Goal: Task Accomplishment & Management: Manage account settings

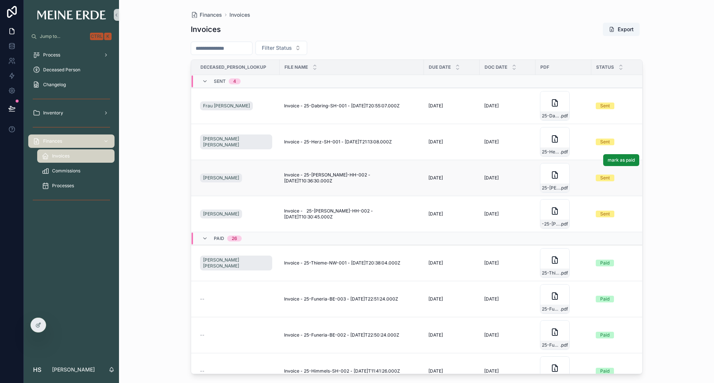
click at [356, 172] on td "Invoice - 25-[PERSON_NAME]-HH-002 - [DATE]T10:36:30.000Z Invoice - 25-[PERSON_N…" at bounding box center [352, 178] width 144 height 36
click at [542, 178] on div "25-[PERSON_NAME]-HH-002-Reerdigung .pdf" at bounding box center [555, 178] width 30 height 30
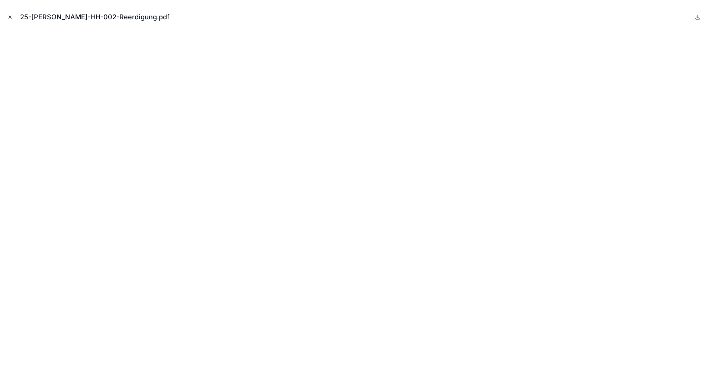
click at [11, 16] on icon "Close modal" at bounding box center [9, 16] width 5 height 5
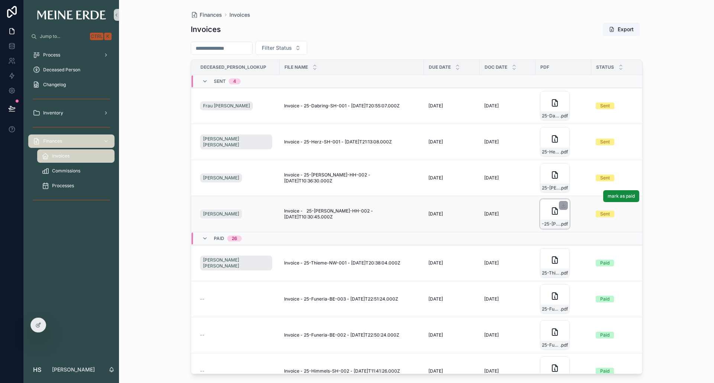
click at [548, 218] on div "-25-[PERSON_NAME]-HH-002-Reerdigung .pdf" at bounding box center [555, 214] width 30 height 30
click at [617, 162] on span "mark as paid" at bounding box center [620, 160] width 27 height 6
click at [612, 197] on span "mark as paid" at bounding box center [620, 196] width 27 height 6
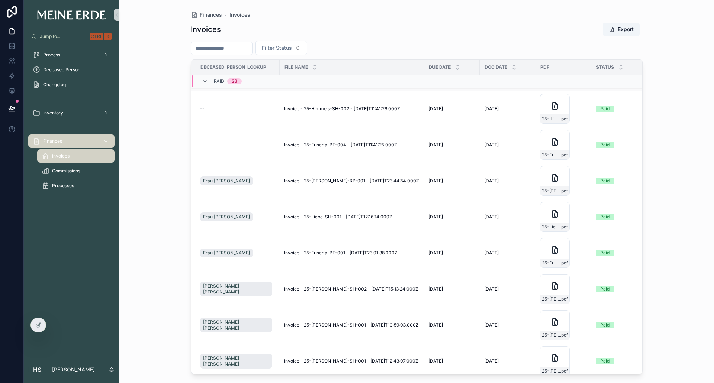
scroll to position [260, 0]
